Goal: Navigation & Orientation: Find specific page/section

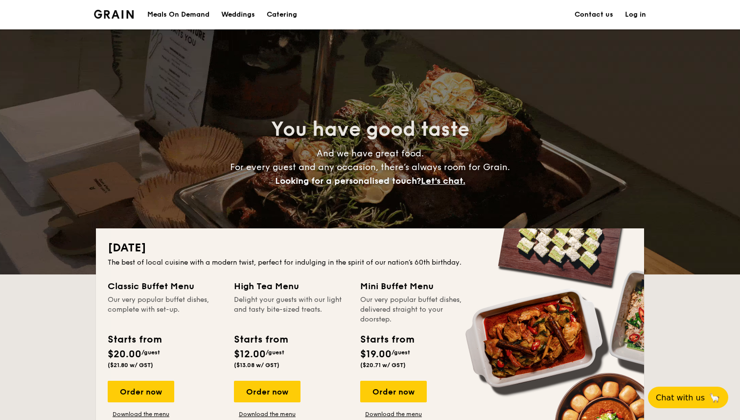
click at [112, 17] on img at bounding box center [114, 14] width 40 height 9
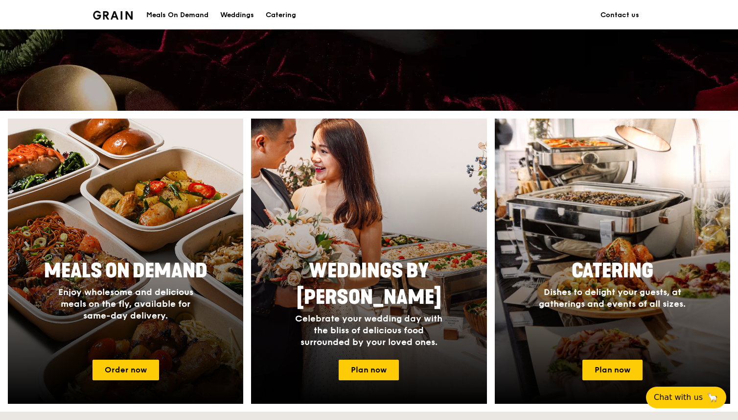
scroll to position [282, 0]
